Goal: Find specific page/section: Find specific page/section

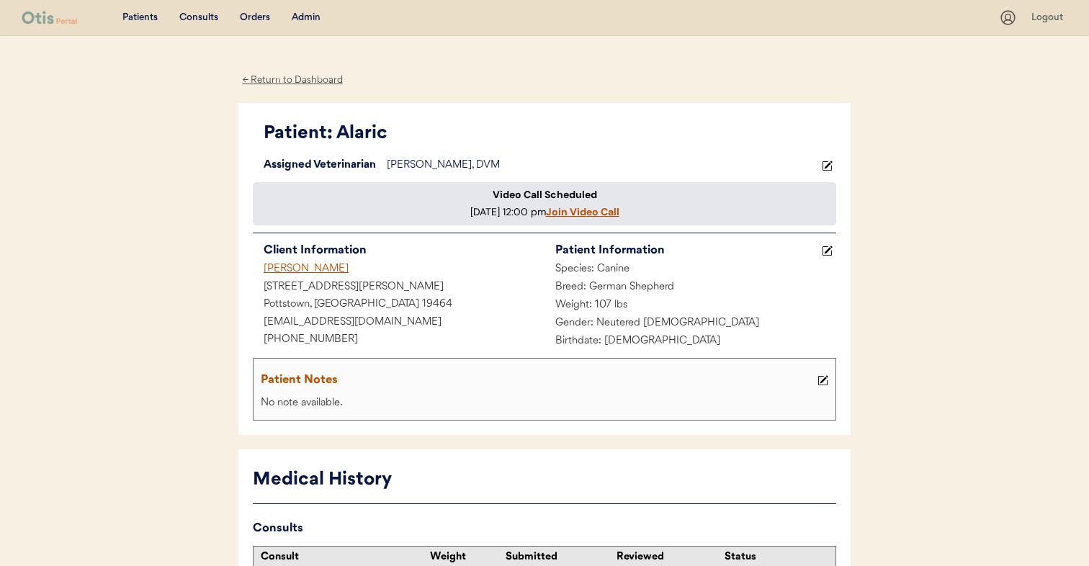
drag, startPoint x: 256, startPoint y: 280, endPoint x: 365, endPoint y: 279, distance: 109.5
click at [365, 279] on div "[PERSON_NAME]" at bounding box center [399, 270] width 292 height 18
copy div "[PERSON_NAME]"
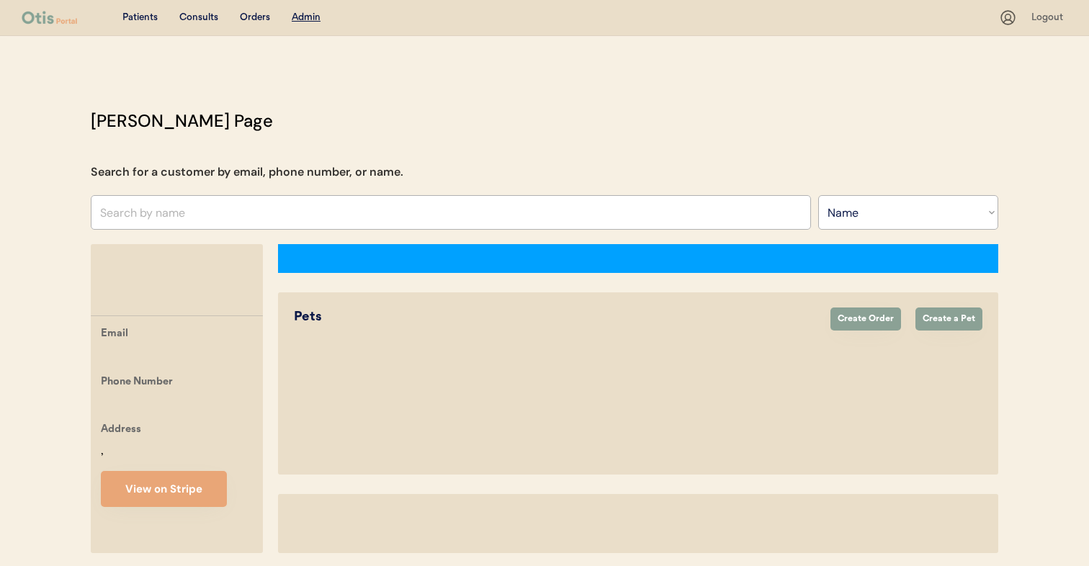
select select ""Name""
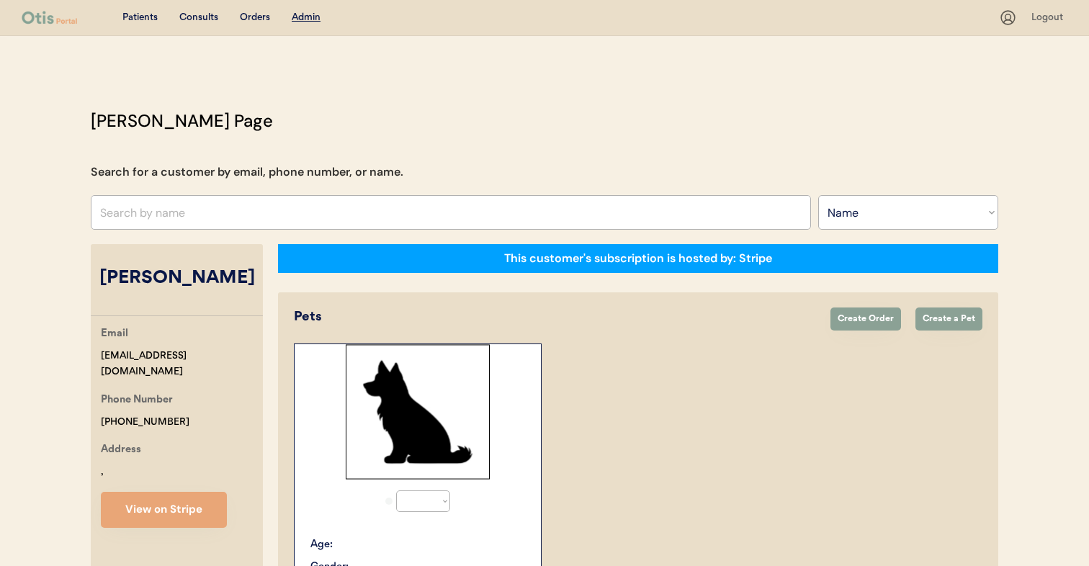
select select "true"
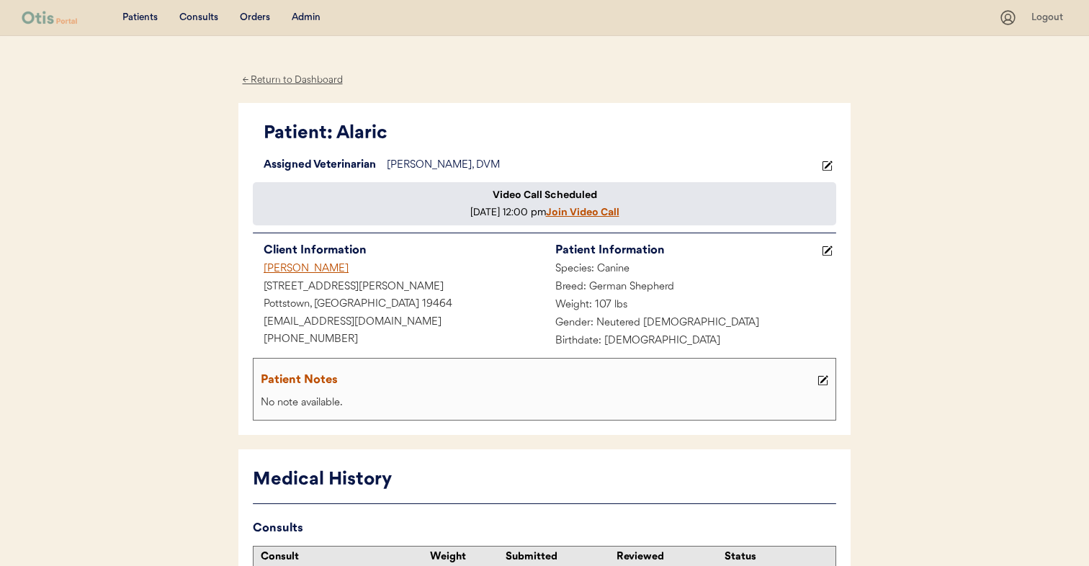
drag, startPoint x: 243, startPoint y: 284, endPoint x: 432, endPoint y: 285, distance: 189.4
click at [432, 285] on div "Patient: Alaric Loading... Assigned Veterinarian [PERSON_NAME], DVM Video Call …" at bounding box center [544, 269] width 612 height 332
copy div "[PERSON_NAME]"
drag, startPoint x: 335, startPoint y: 125, endPoint x: 406, endPoint y: 127, distance: 71.4
click at [406, 127] on div "Patient: Alaric" at bounding box center [550, 133] width 573 height 27
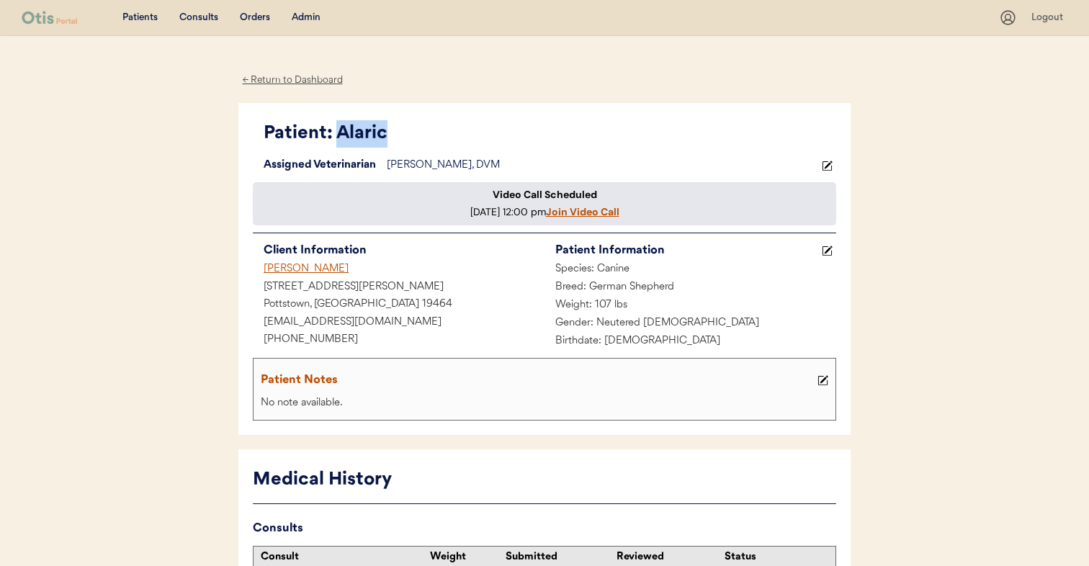
copy div "Alaric"
